Goal: Information Seeking & Learning: Learn about a topic

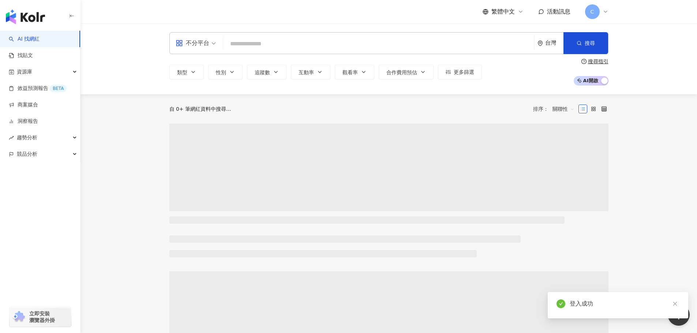
click at [275, 43] on input "search" at bounding box center [378, 44] width 305 height 14
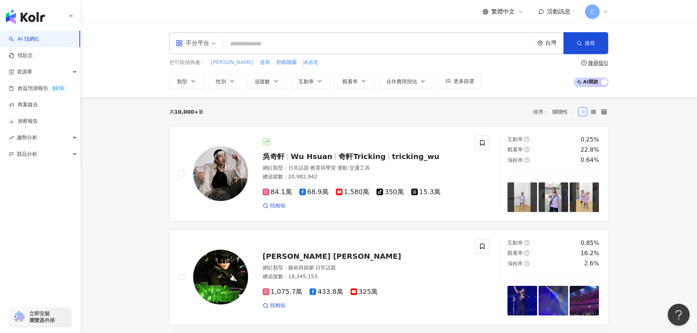
click at [217, 62] on span "宋芸樺" at bounding box center [232, 62] width 42 height 7
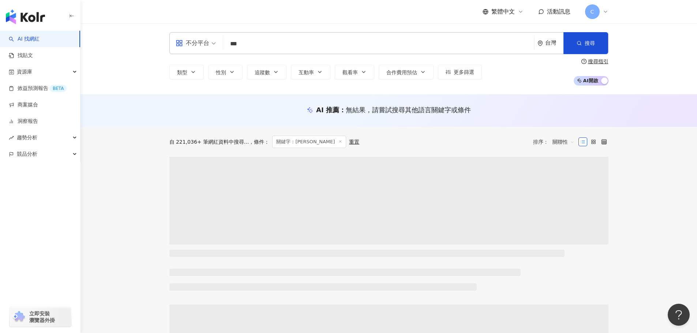
click at [339, 50] on input "***" at bounding box center [378, 44] width 305 height 14
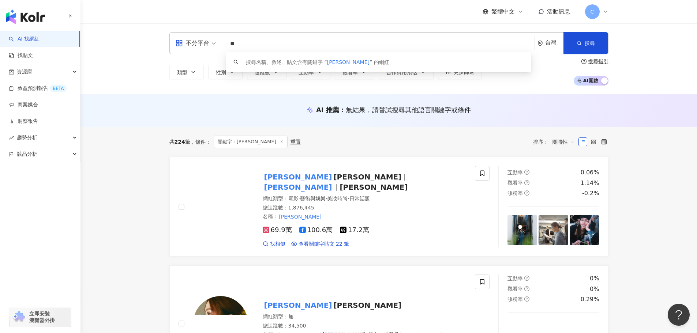
type input "*"
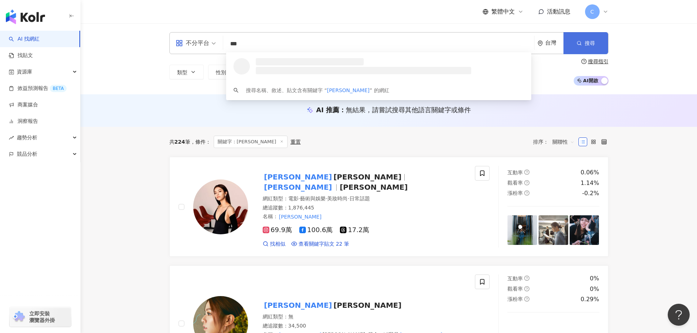
type input "***"
click at [598, 47] on button "搜尋" at bounding box center [585, 43] width 45 height 22
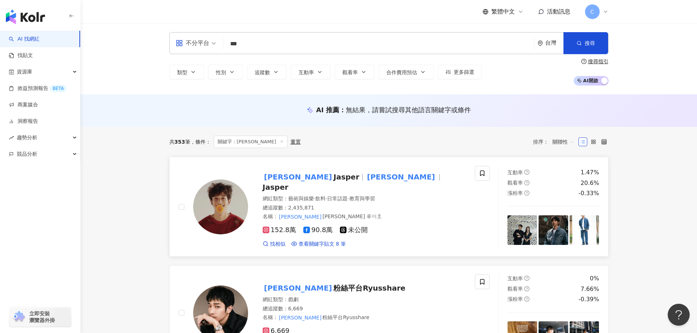
click at [366, 181] on mark "[PERSON_NAME]" at bounding box center [401, 177] width 71 height 12
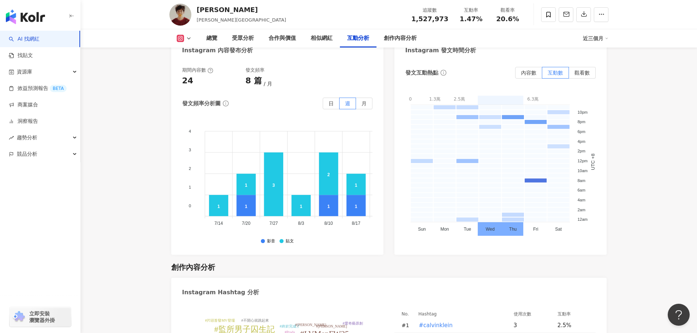
scroll to position [1930, 0]
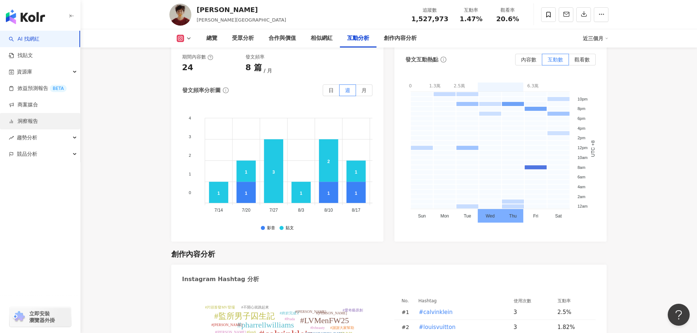
click at [37, 125] on link "洞察報告" at bounding box center [23, 121] width 29 height 7
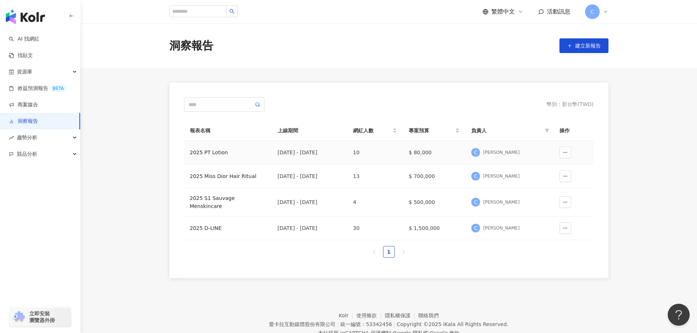
click at [210, 150] on div "2025 PT Lotion" at bounding box center [228, 153] width 76 height 8
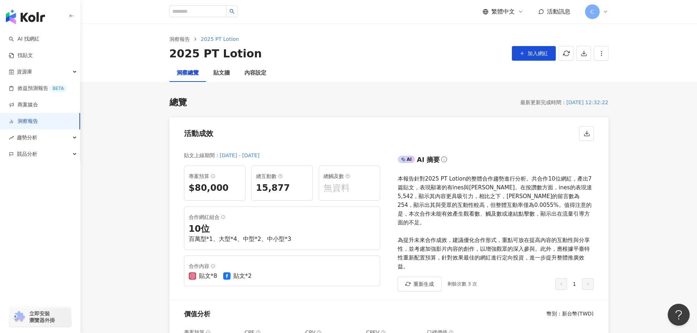
scroll to position [366, 0]
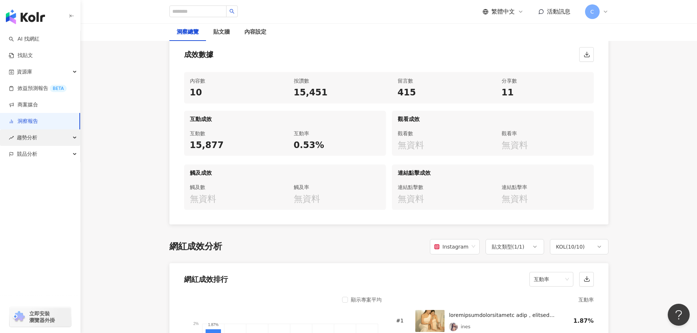
click at [40, 140] on div "趨勢分析" at bounding box center [40, 138] width 80 height 16
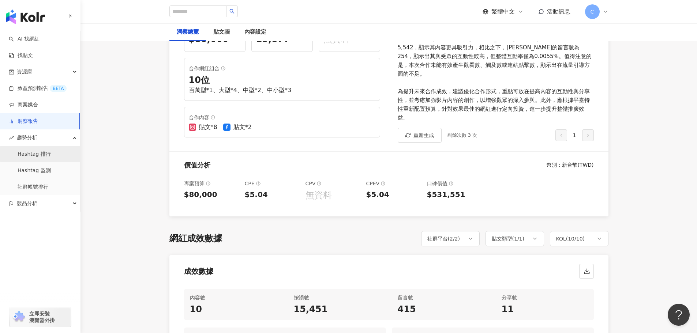
scroll to position [0, 0]
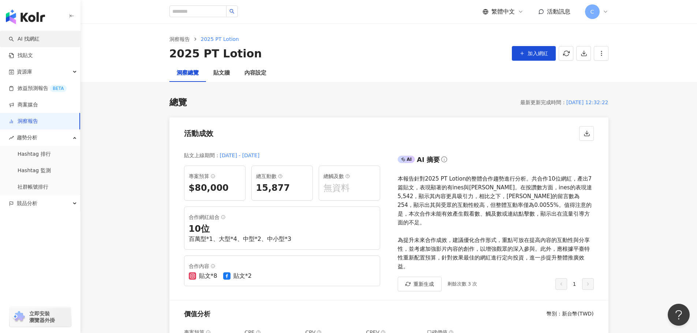
click at [40, 39] on link "AI 找網紅" at bounding box center [24, 38] width 31 height 7
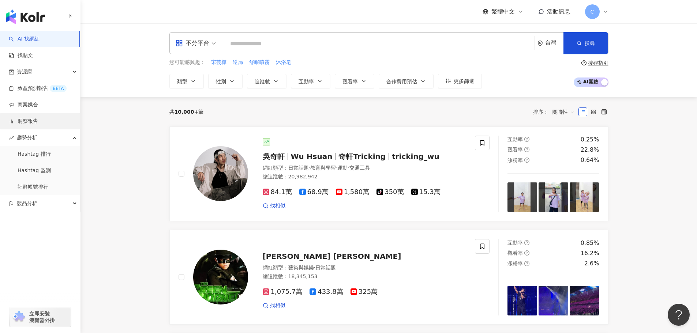
click at [38, 124] on link "洞察報告" at bounding box center [23, 121] width 29 height 7
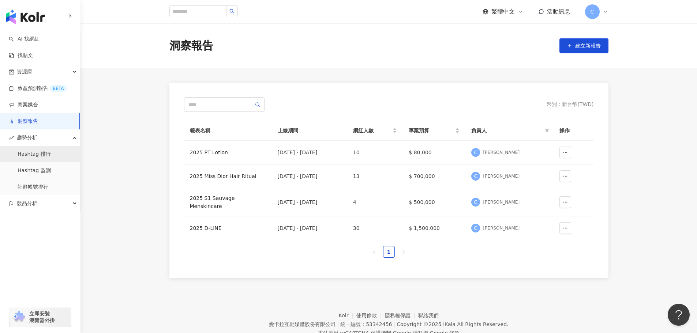
click at [46, 153] on link "Hashtag 排行" at bounding box center [34, 154] width 33 height 7
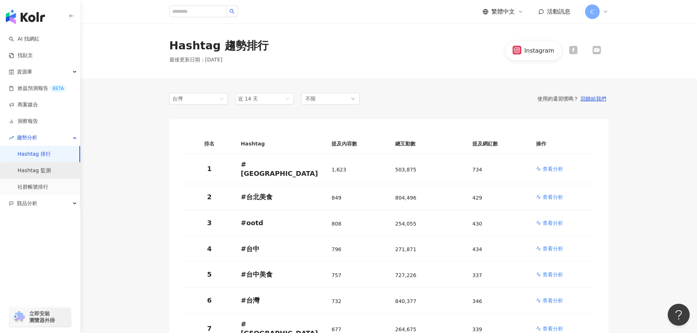
click at [45, 172] on link "Hashtag 監測" at bounding box center [34, 170] width 33 height 7
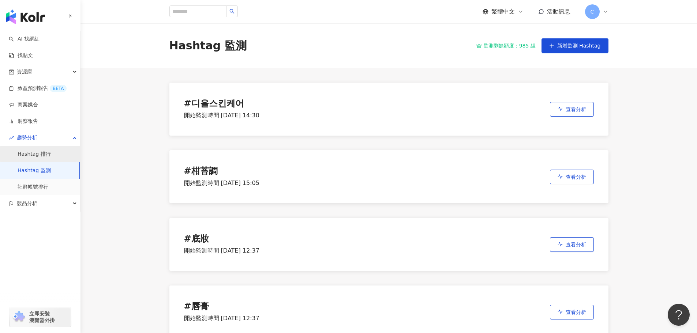
click at [51, 158] on link "Hashtag 排行" at bounding box center [34, 154] width 33 height 7
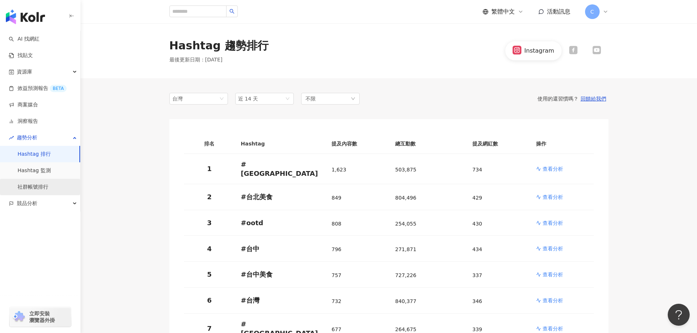
click at [48, 184] on link "社群帳號排行" at bounding box center [33, 187] width 31 height 7
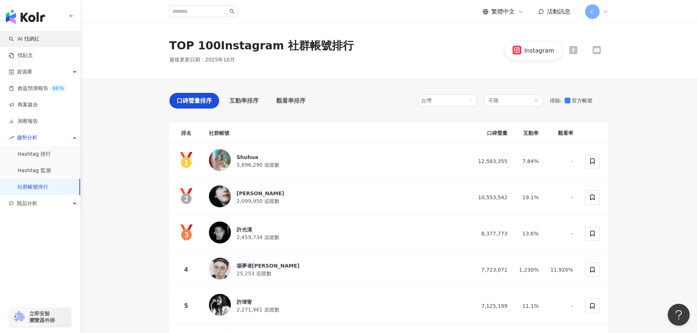
click at [39, 40] on link "AI 找網紅" at bounding box center [24, 38] width 31 height 7
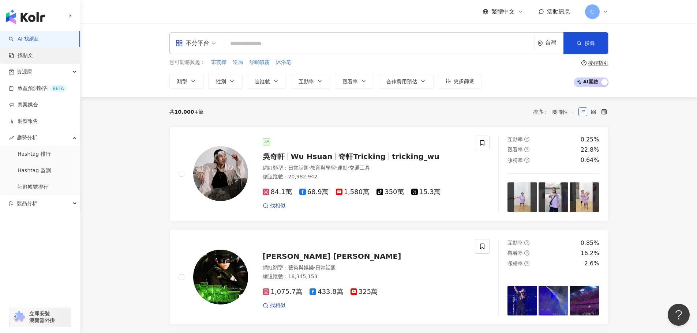
click at [32, 52] on link "找貼文" at bounding box center [21, 55] width 24 height 7
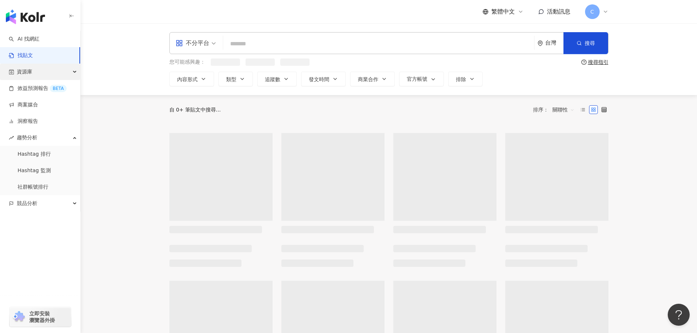
click at [30, 72] on span "資源庫" at bounding box center [24, 72] width 15 height 16
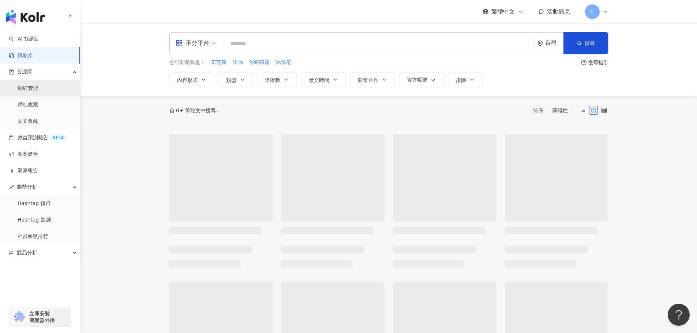
click at [38, 91] on link "網紅管理" at bounding box center [28, 88] width 20 height 7
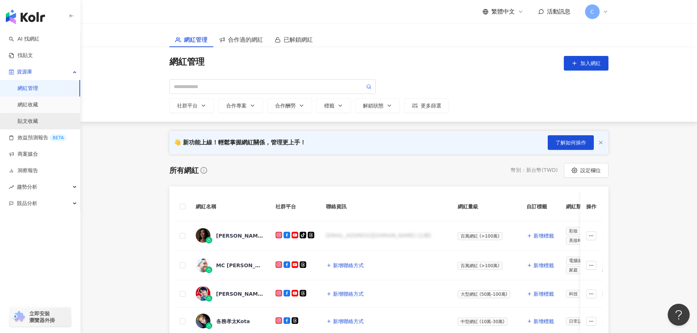
click at [38, 121] on link "貼文收藏" at bounding box center [28, 121] width 20 height 7
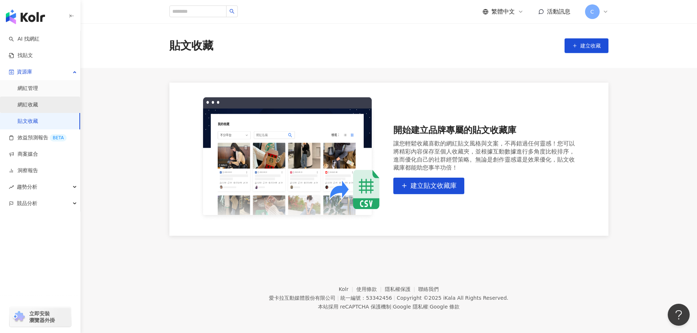
click at [38, 107] on link "網紅收藏" at bounding box center [28, 104] width 20 height 7
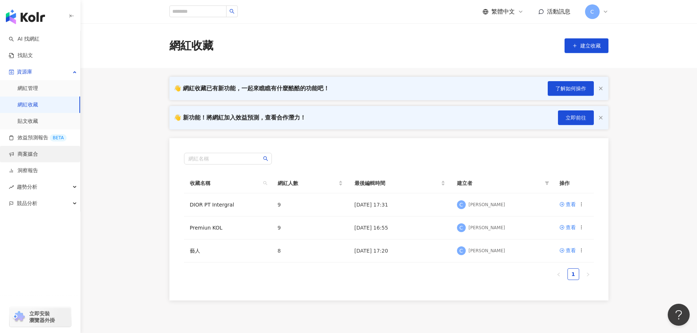
click at [37, 153] on link "商案媒合" at bounding box center [23, 154] width 29 height 7
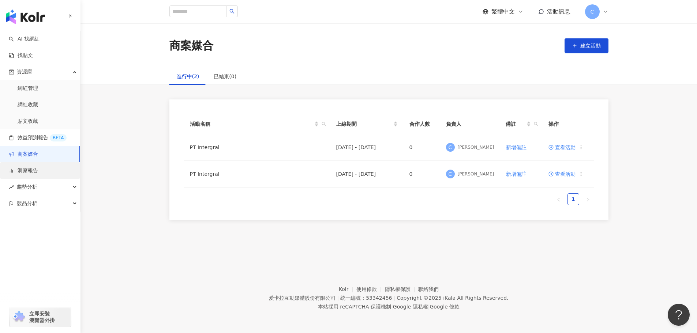
click at [38, 168] on link "洞察報告" at bounding box center [23, 170] width 29 height 7
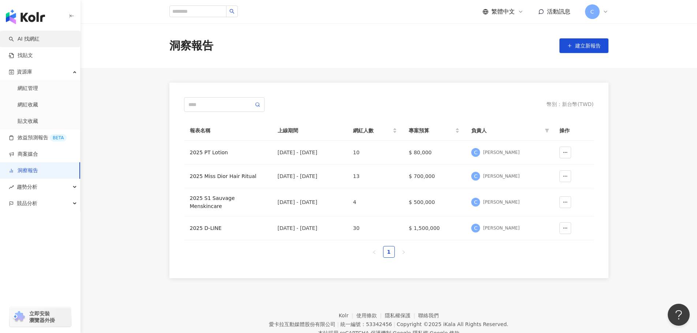
click at [34, 39] on link "AI 找網紅" at bounding box center [24, 38] width 31 height 7
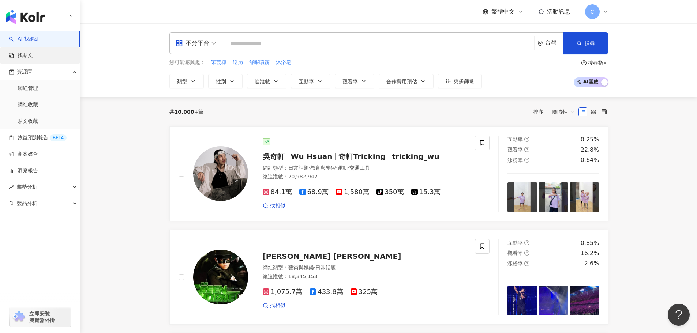
click at [33, 54] on link "找貼文" at bounding box center [21, 55] width 24 height 7
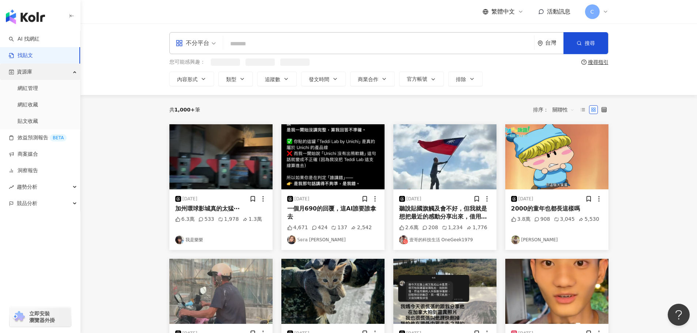
click at [31, 72] on span "資源庫" at bounding box center [24, 72] width 15 height 16
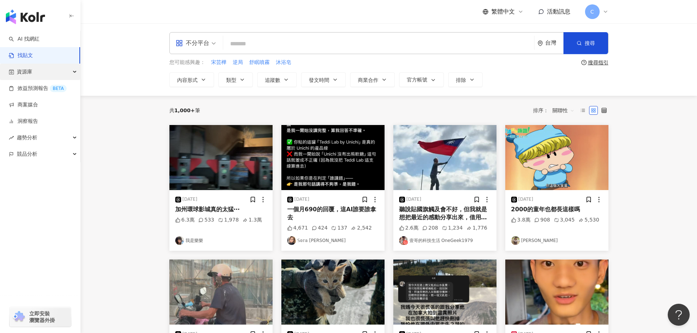
click at [25, 71] on span "資源庫" at bounding box center [24, 72] width 15 height 16
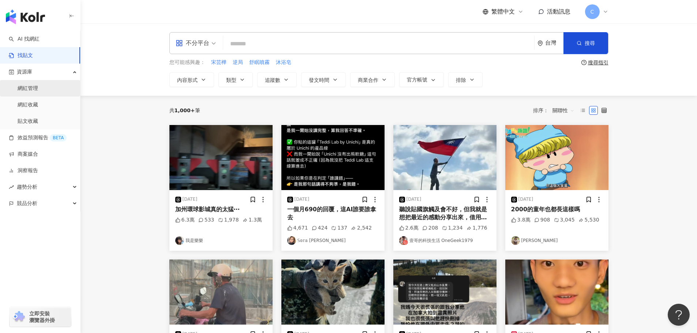
click at [28, 91] on link "網紅管理" at bounding box center [28, 88] width 20 height 7
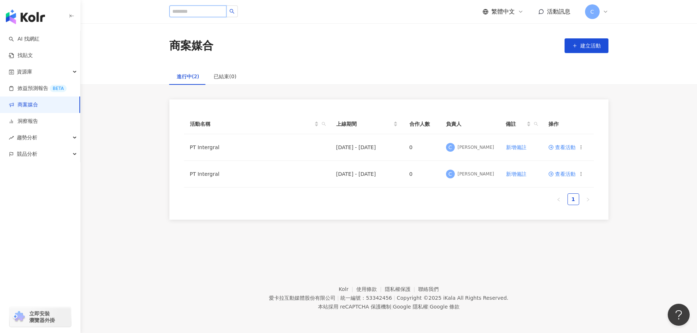
click at [201, 11] on input "search" at bounding box center [197, 11] width 57 height 12
type input "***"
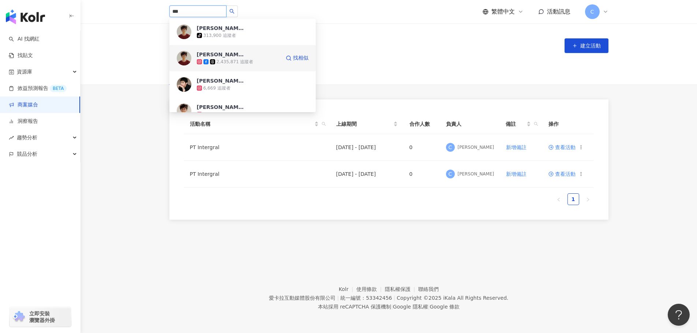
click at [236, 57] on span "[PERSON_NAME]" at bounding box center [221, 54] width 48 height 7
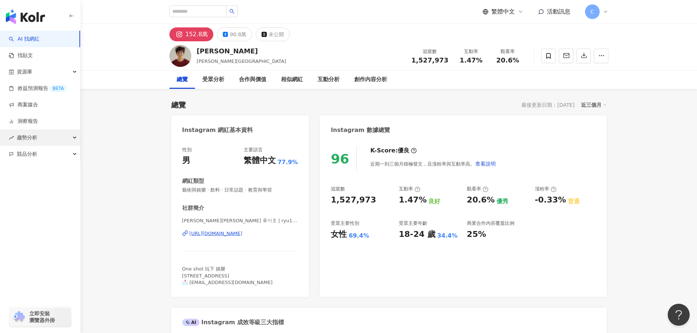
click at [30, 139] on span "趨勢分析" at bounding box center [27, 138] width 20 height 16
click at [37, 123] on link "洞察報告" at bounding box center [23, 121] width 29 height 7
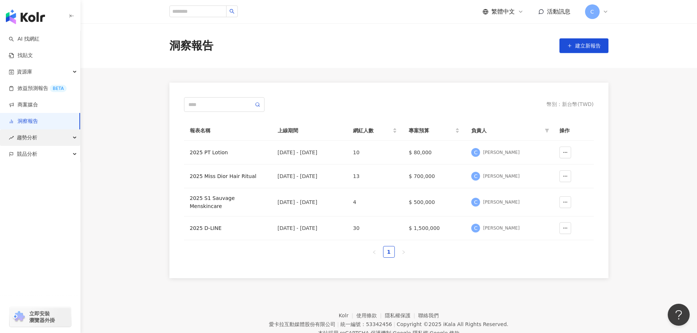
click at [38, 138] on div "趨勢分析" at bounding box center [40, 138] width 80 height 16
click at [38, 205] on div "競品分析" at bounding box center [40, 203] width 80 height 16
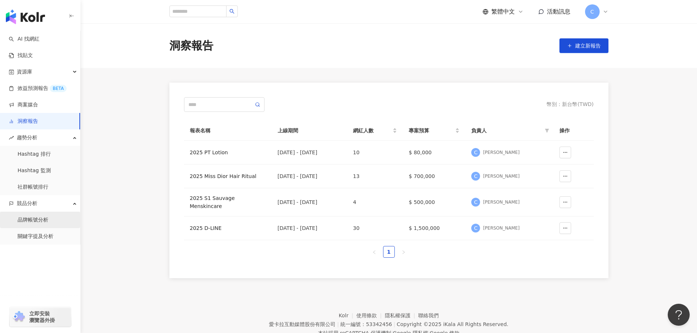
click at [39, 221] on link "品牌帳號分析" at bounding box center [33, 220] width 31 height 7
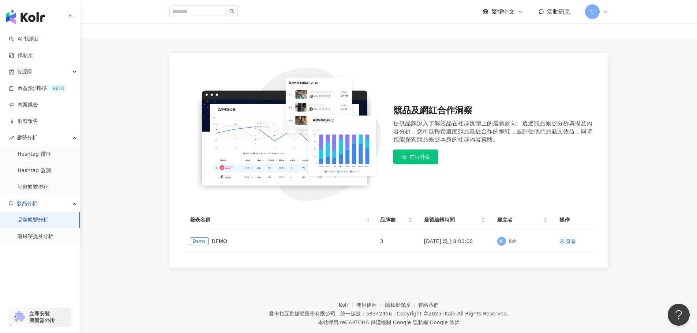
scroll to position [45, 0]
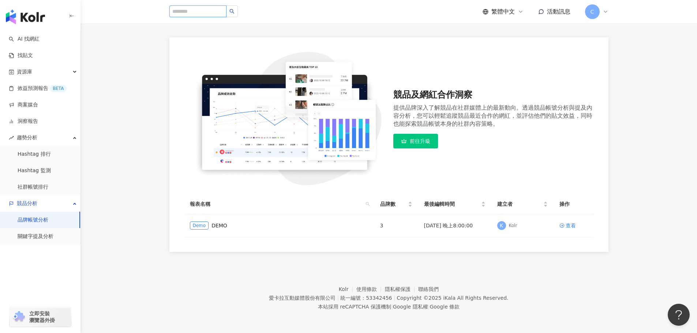
click at [220, 13] on input "search" at bounding box center [197, 11] width 57 height 12
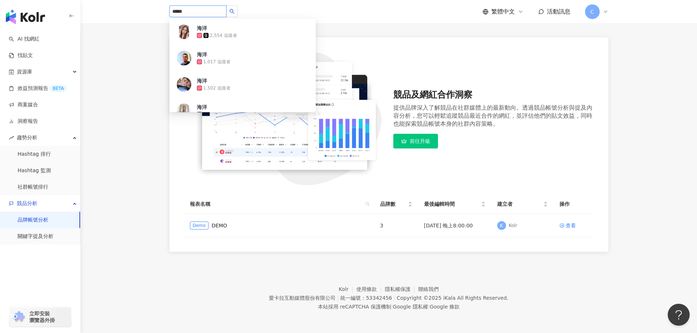
type input "****"
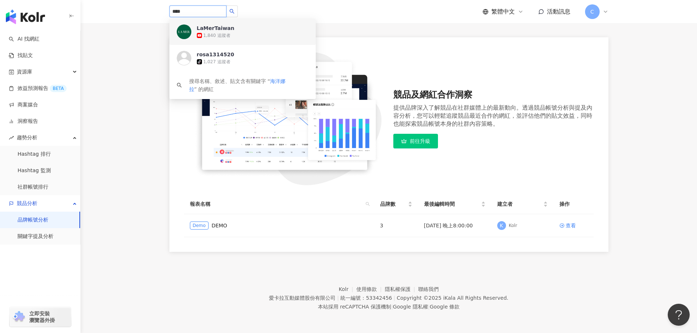
click at [242, 30] on span "LaMerTaiwan" at bounding box center [221, 28] width 48 height 7
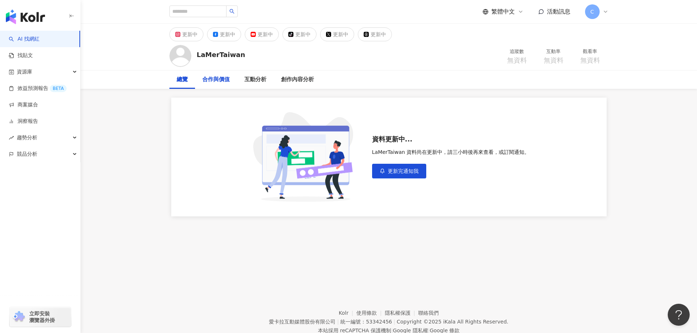
click at [213, 80] on div "合作與價值" at bounding box center [215, 79] width 27 height 9
click at [35, 125] on link "洞察報告" at bounding box center [23, 121] width 29 height 7
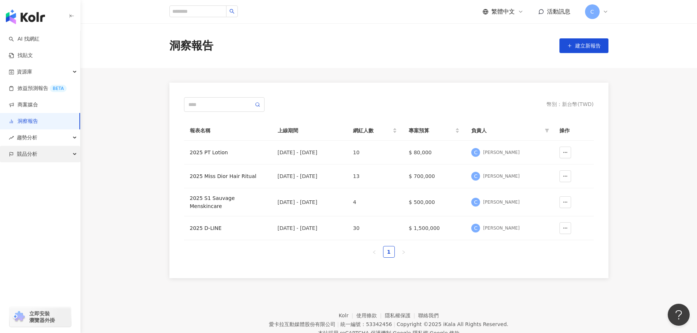
click at [18, 155] on span "競品分析" at bounding box center [27, 154] width 20 height 16
click at [37, 172] on link "品牌帳號分析" at bounding box center [33, 170] width 31 height 7
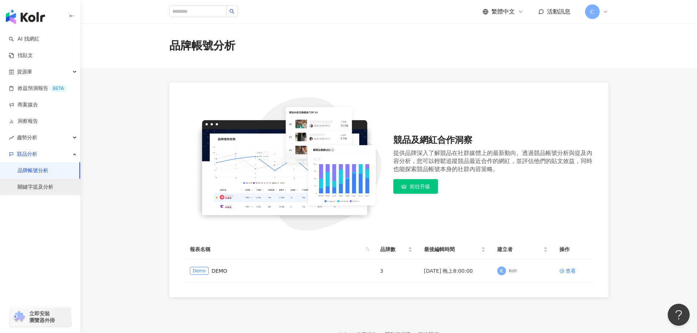
click at [35, 186] on link "關鍵字提及分析" at bounding box center [36, 187] width 36 height 7
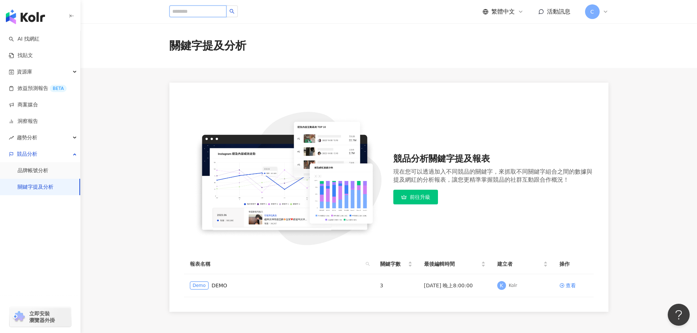
click at [221, 11] on input "search" at bounding box center [197, 11] width 57 height 12
click at [661, 146] on main "關鍵字提及分析 競品分析關鍵字提及報表 現在您可以透過加入不同競品的關鍵字，來抓取不同關鍵字組合之間的數據與提及網紅的分析報表，讓您更精準掌握競品的社群互動跟…" at bounding box center [388, 167] width 617 height 289
click at [35, 136] on span "趨勢分析" at bounding box center [27, 138] width 20 height 16
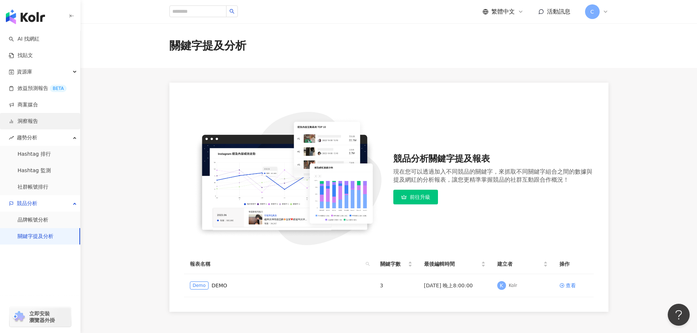
click at [38, 124] on link "洞察報告" at bounding box center [23, 121] width 29 height 7
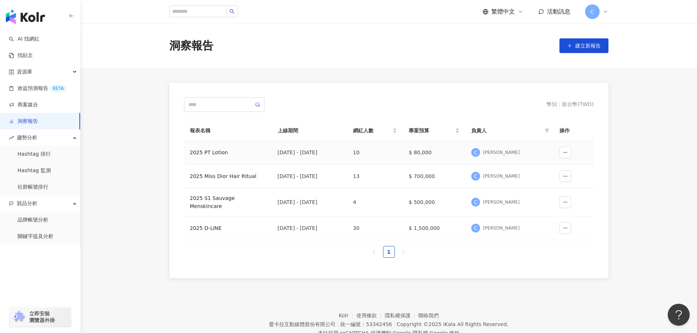
click at [206, 155] on div "2025 PT Lotion" at bounding box center [228, 153] width 76 height 8
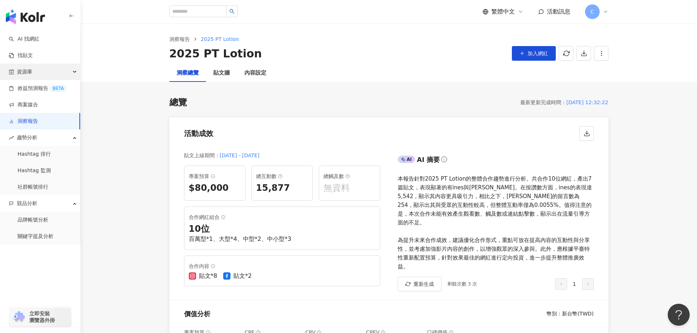
click at [46, 71] on div "資源庫" at bounding box center [40, 72] width 80 height 16
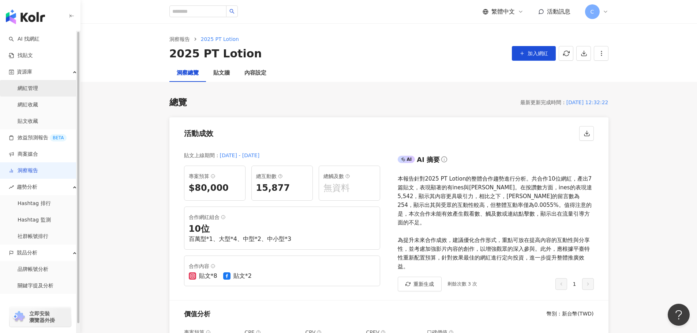
click at [38, 89] on link "網紅管理" at bounding box center [28, 88] width 20 height 7
